Goal: Information Seeking & Learning: Learn about a topic

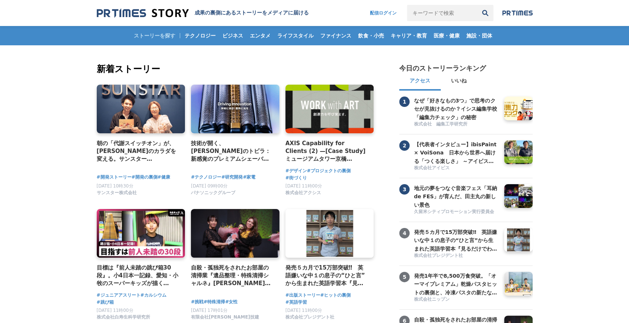
click at [435, 13] on input "キーワードで検索" at bounding box center [442, 13] width 70 height 16
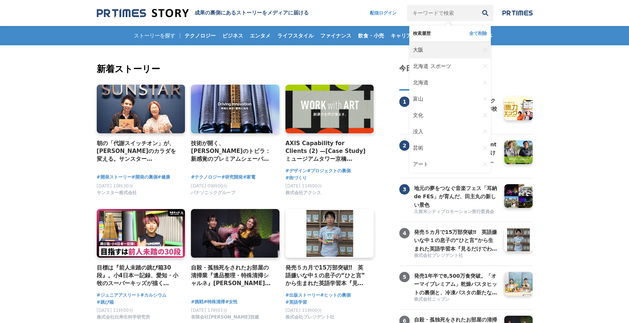
click at [424, 46] on link "大阪" at bounding box center [446, 50] width 67 height 16
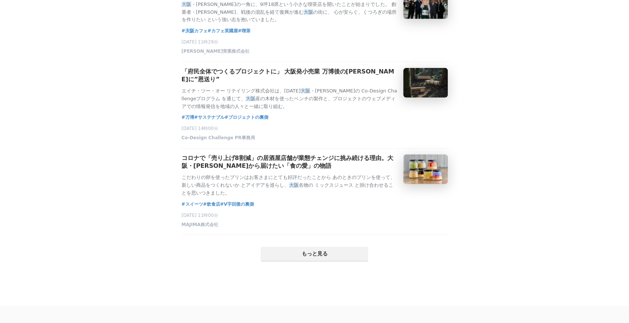
scroll to position [1508, 0]
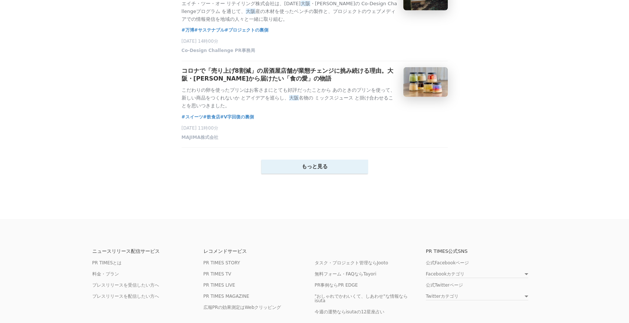
click at [346, 174] on button "もっと見る" at bounding box center [314, 166] width 107 height 14
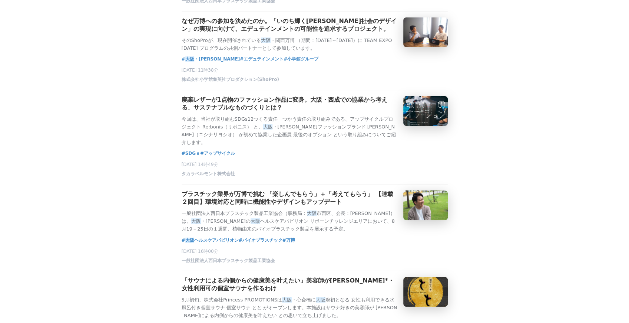
scroll to position [1929, 0]
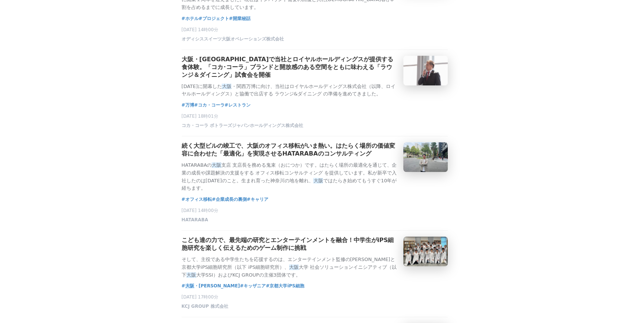
scroll to position [2522, 0]
